Goal: Navigation & Orientation: Find specific page/section

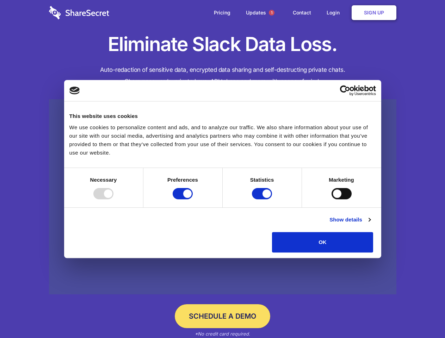
click at [113, 199] on div at bounding box center [103, 193] width 20 height 11
click at [193, 199] on input "Preferences" at bounding box center [183, 193] width 20 height 11
checkbox input "false"
click at [263, 199] on input "Statistics" at bounding box center [262, 193] width 20 height 11
checkbox input "false"
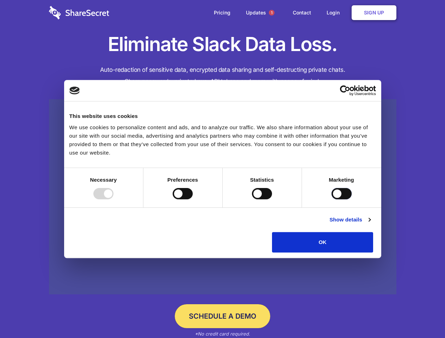
click at [331, 199] on input "Marketing" at bounding box center [341, 193] width 20 height 11
checkbox input "true"
click at [370, 224] on link "Show details" at bounding box center [349, 220] width 41 height 8
click at [0, 0] on div "Necessary cookies help make a website usable by enabling basic functions like p…" at bounding box center [0, 0] width 0 height 0
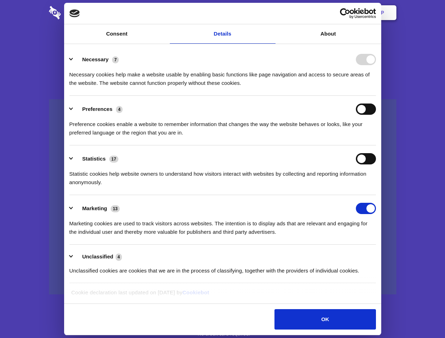
click at [271, 13] on span "1" at bounding box center [272, 13] width 6 height 6
